Goal: Information Seeking & Learning: Learn about a topic

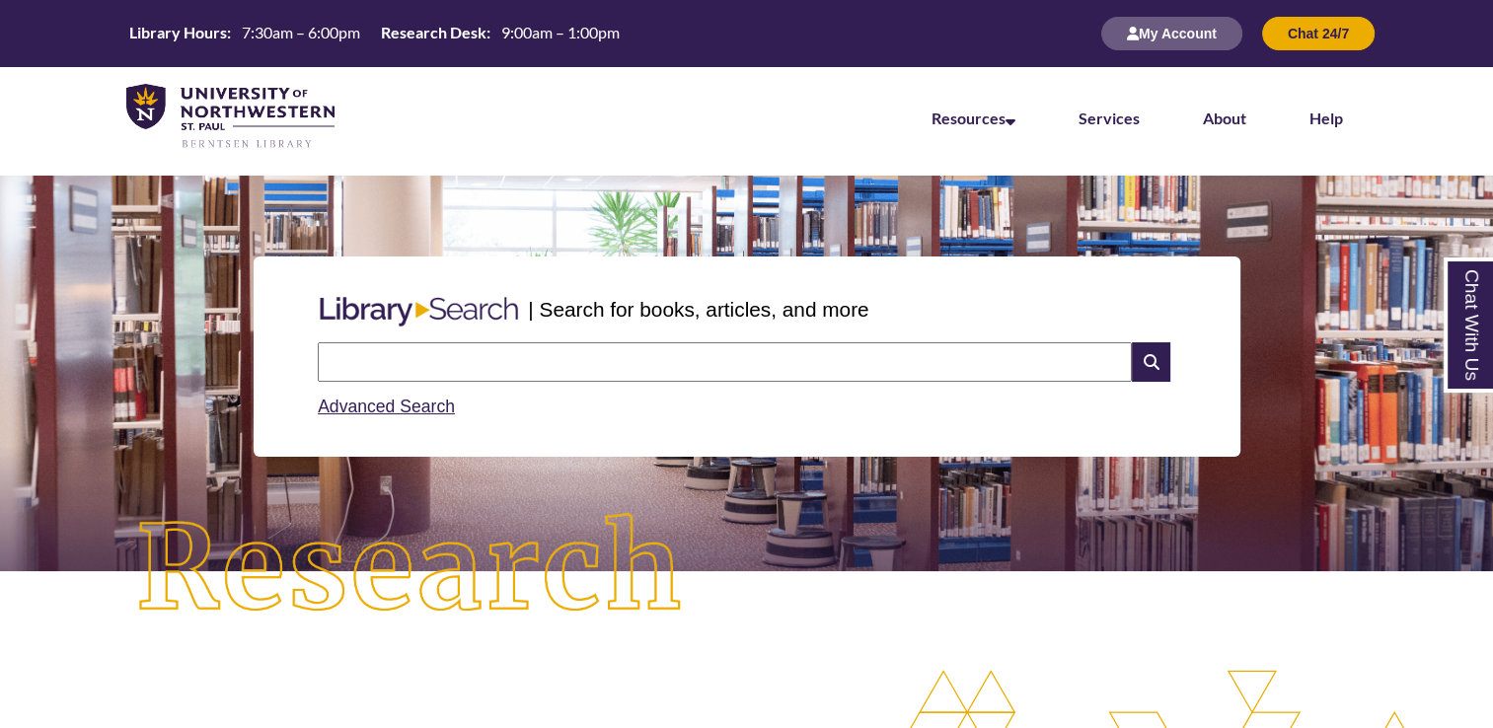
click at [741, 359] on input "text" at bounding box center [725, 361] width 814 height 39
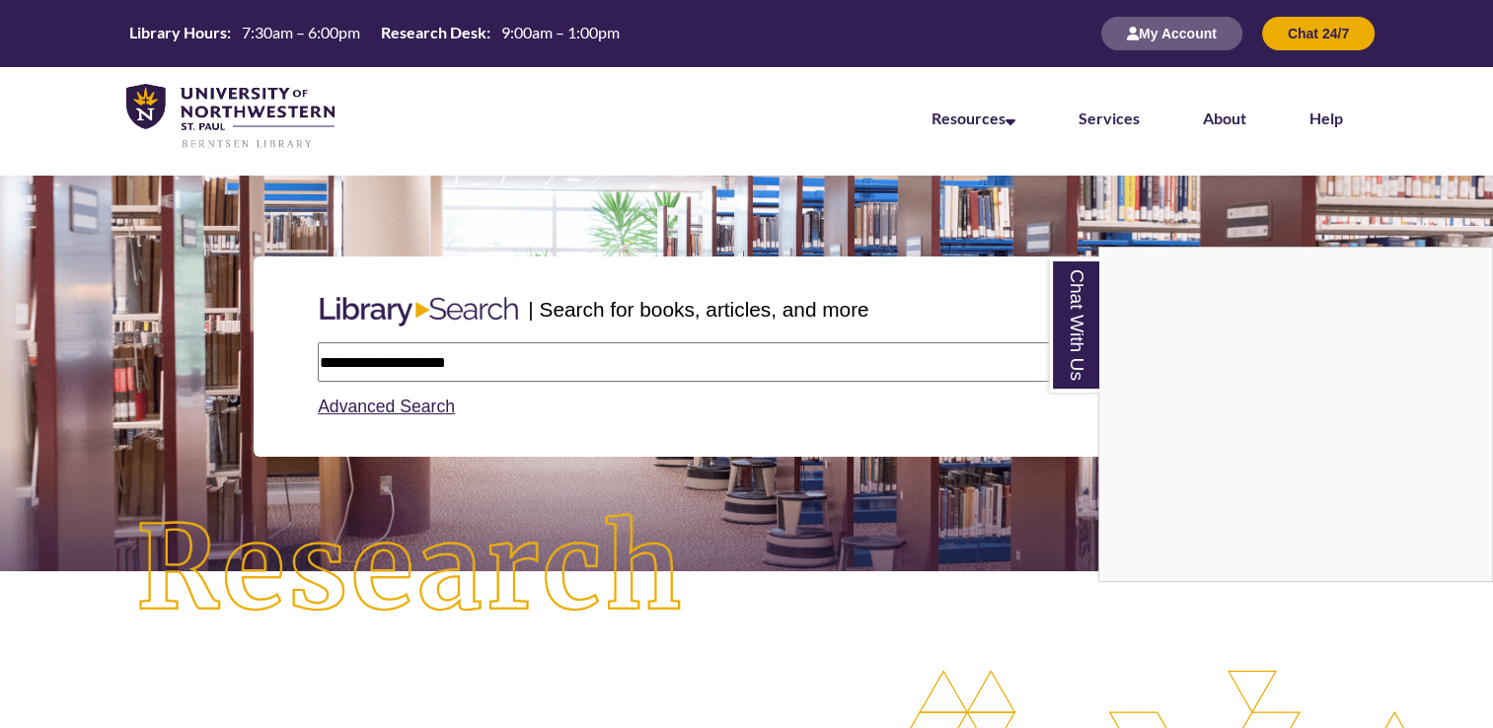
type input "**********"
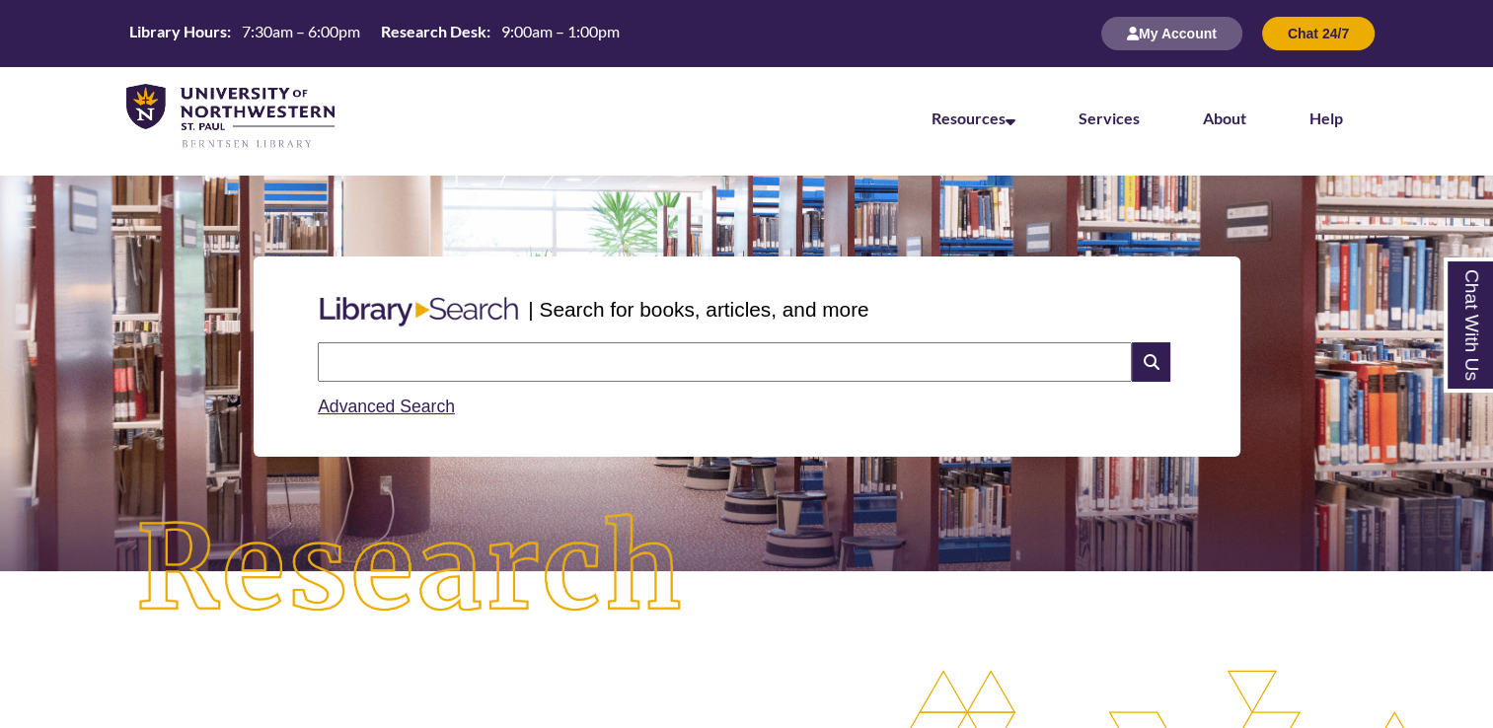
click at [747, 362] on input "text" at bounding box center [725, 361] width 814 height 39
type input "**********"
